Goal: Task Accomplishment & Management: Manage account settings

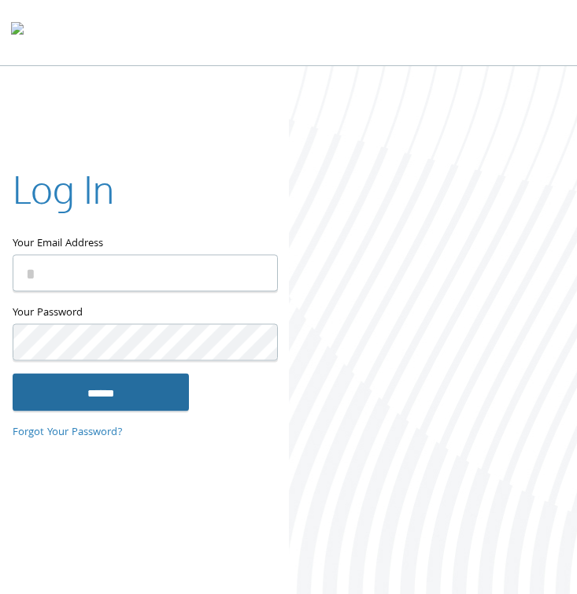
type input "**********"
click at [102, 397] on input "******" at bounding box center [101, 392] width 176 height 38
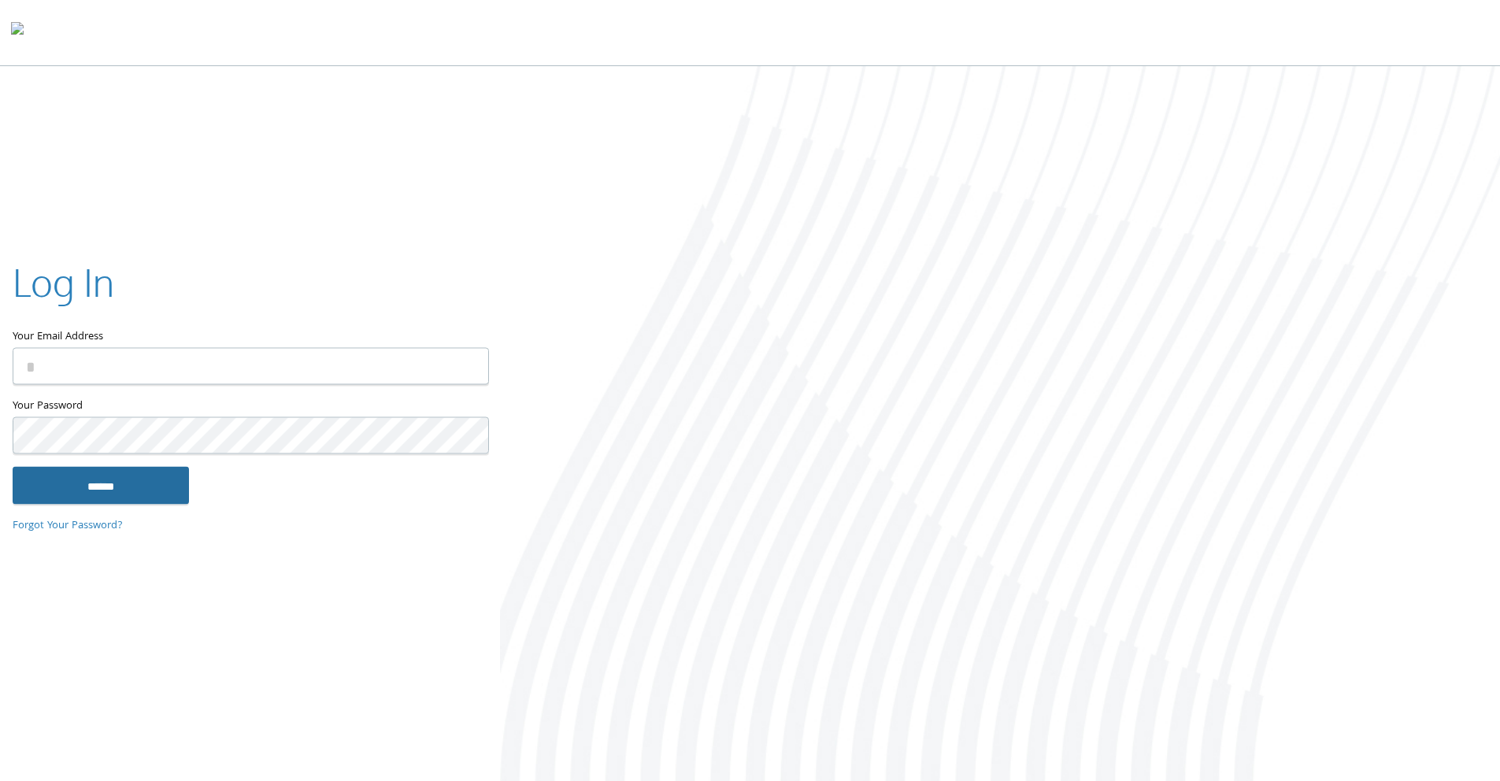
type input "**********"
click at [160, 475] on input "******" at bounding box center [101, 486] width 176 height 38
